Goal: Transaction & Acquisition: Purchase product/service

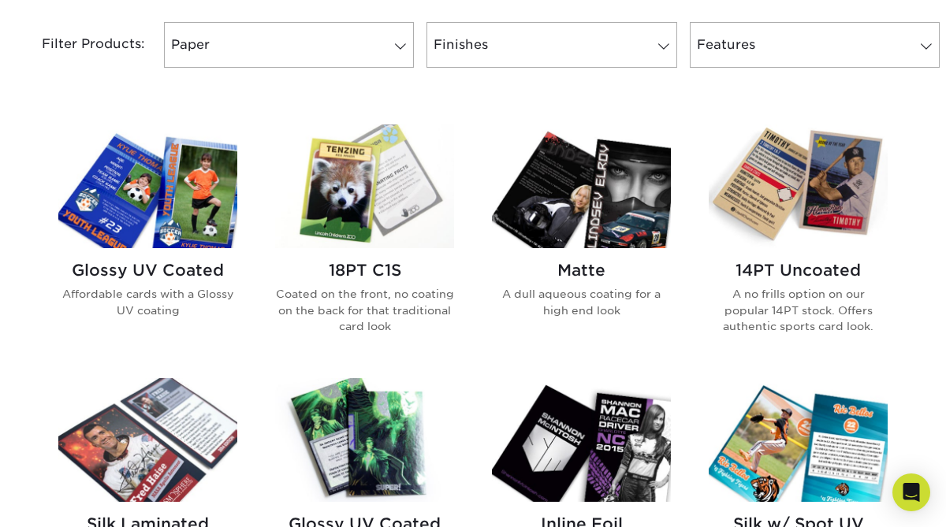
scroll to position [666, 0]
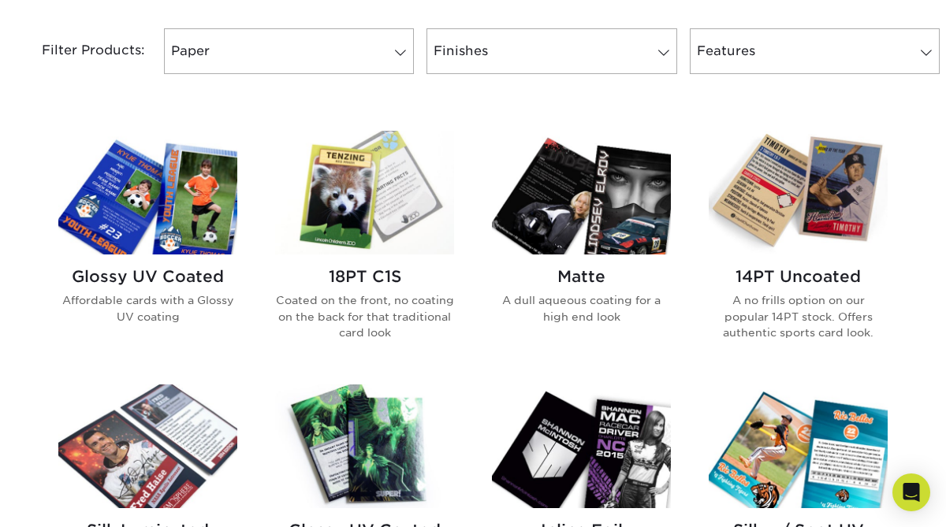
click at [174, 225] on img at bounding box center [147, 193] width 179 height 124
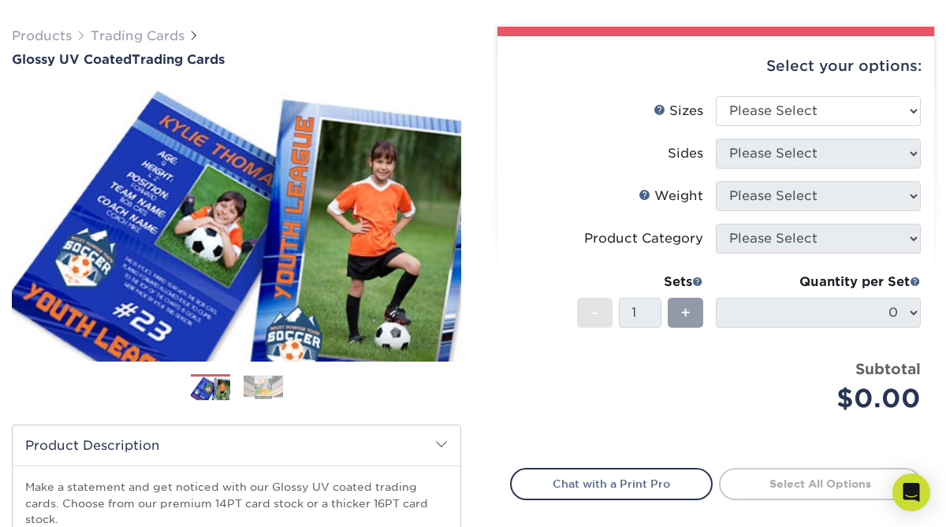
scroll to position [108, 0]
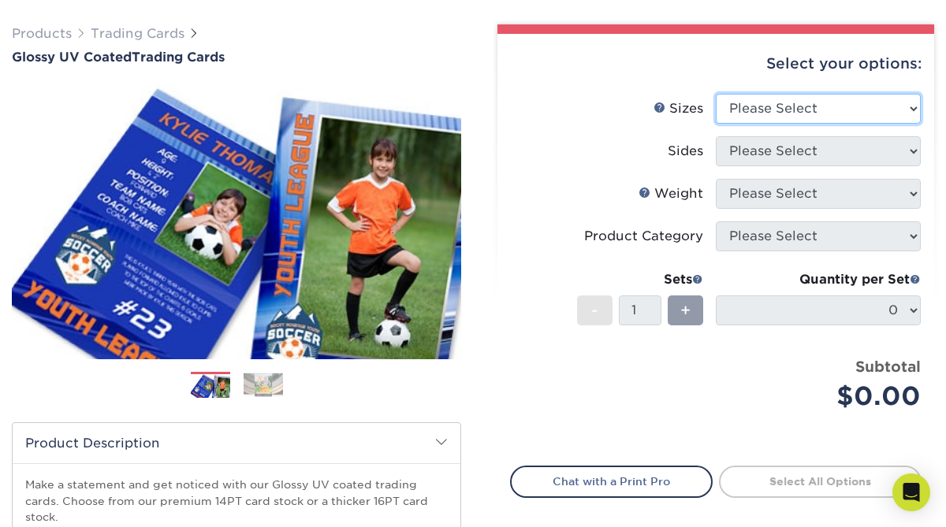
click at [906, 117] on select "Please Select 2.5" x 3.5"" at bounding box center [818, 109] width 205 height 30
select select "2.50x3.50"
click at [716, 94] on select "Please Select 2.5" x 3.5"" at bounding box center [818, 109] width 205 height 30
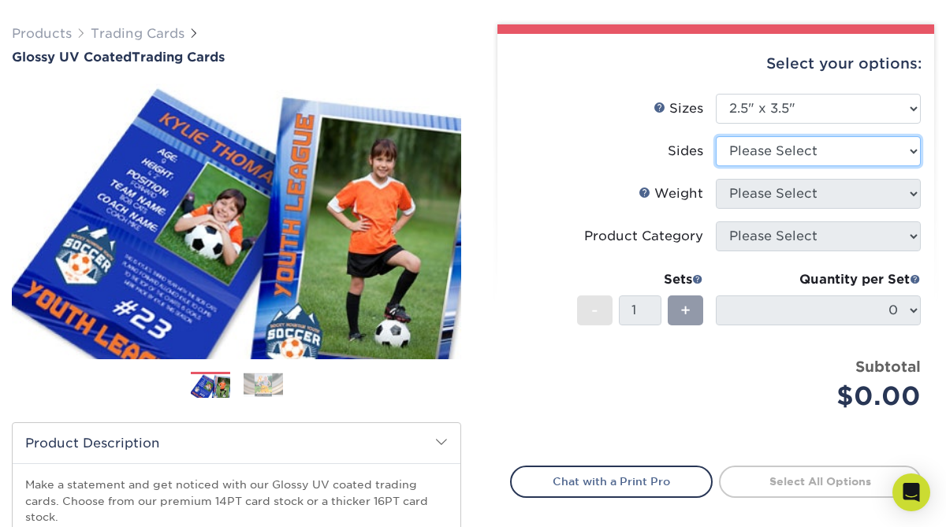
click at [807, 149] on select "Please Select Print Both Sides Print Front Only" at bounding box center [818, 151] width 205 height 30
select select "13abbda7-1d64-4f25-8bb2-c179b224825d"
click at [716, 136] on select "Please Select Print Both Sides Print Front Only" at bounding box center [818, 151] width 205 height 30
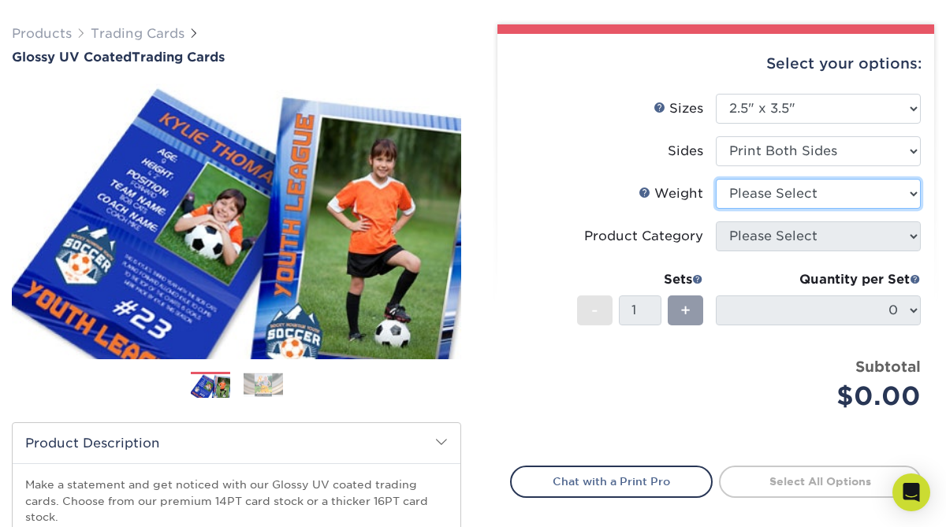
click at [832, 204] on select "Please Select 16PT 14PT 18PT C1S" at bounding box center [818, 194] width 205 height 30
select select "16PT"
click at [716, 179] on select "Please Select 16PT 14PT 18PT C1S" at bounding box center [818, 194] width 205 height 30
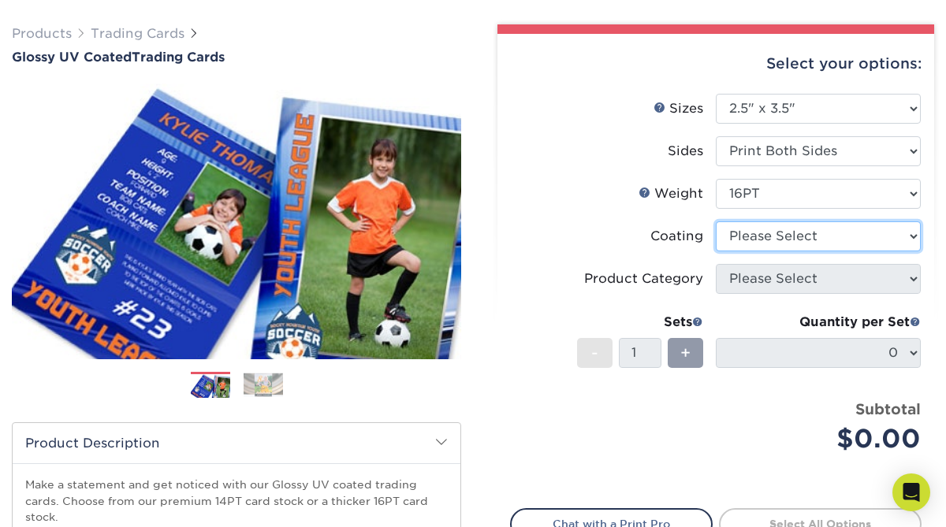
click at [779, 235] on select at bounding box center [818, 236] width 205 height 30
select select "ae367451-b2b8-45df-a344-0f05b6a12993"
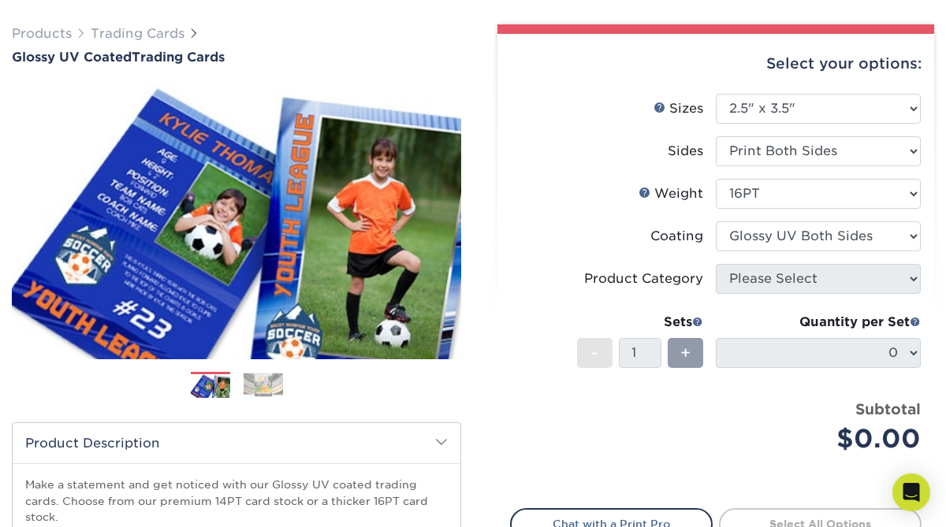
click at [716, 221] on select at bounding box center [818, 236] width 205 height 30
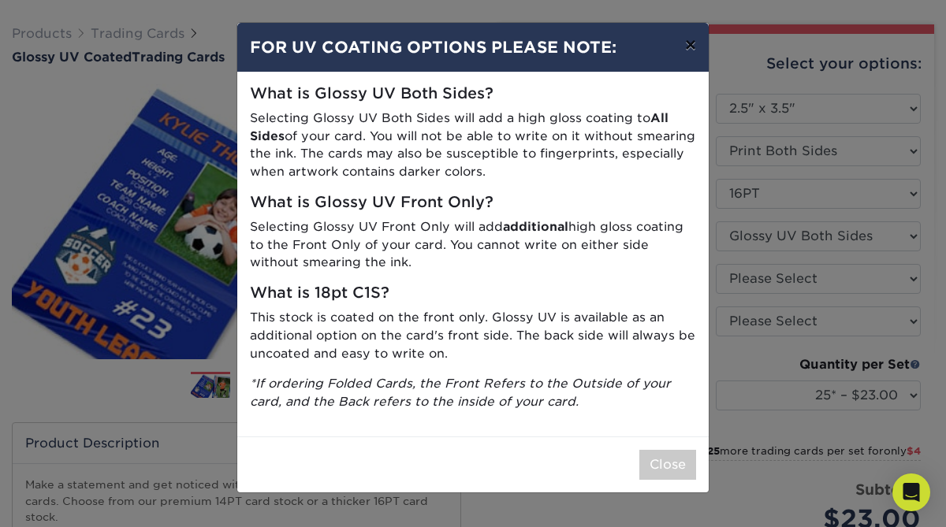
click at [687, 44] on button "×" at bounding box center [690, 45] width 36 height 44
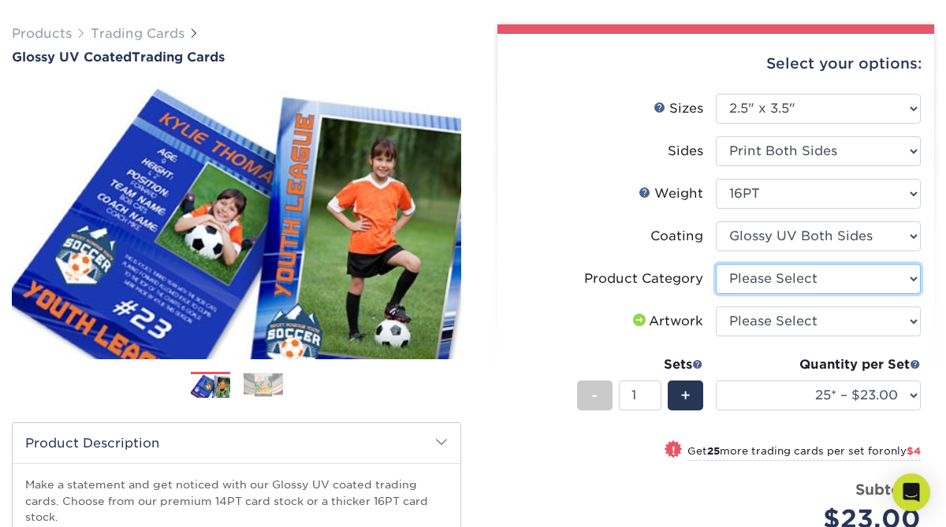
click at [807, 280] on select "Please Select Trading Cards" at bounding box center [818, 279] width 205 height 30
select select "c2f9bce9-36c2-409d-b101-c29d9d031e18"
click at [716, 264] on select "Please Select Trading Cards" at bounding box center [818, 279] width 205 height 30
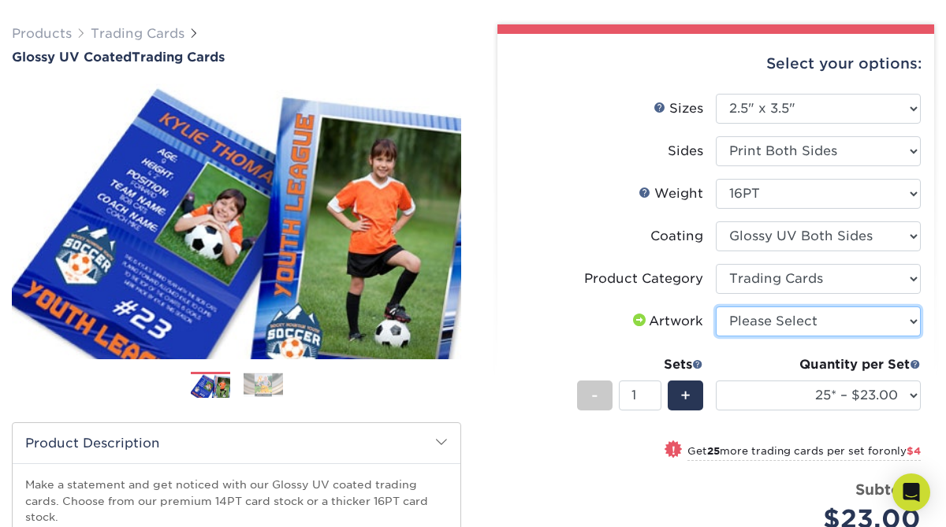
click at [808, 325] on select "Please Select I will upload files I need a design - $100" at bounding box center [818, 322] width 205 height 30
select select "design"
click at [716, 307] on select "Please Select I will upload files I need a design - $100" at bounding box center [818, 322] width 205 height 30
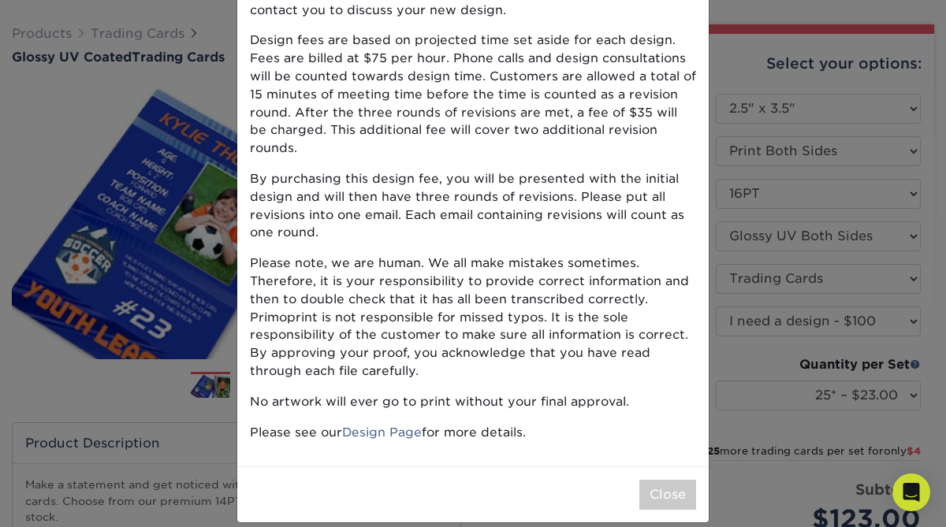
scroll to position [0, 0]
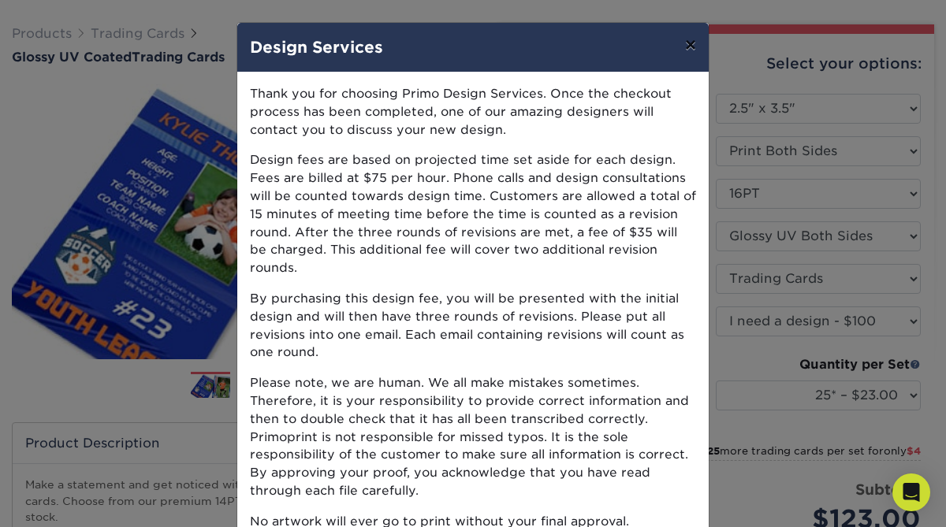
click at [696, 49] on button "×" at bounding box center [690, 45] width 36 height 44
